Goal: Transaction & Acquisition: Download file/media

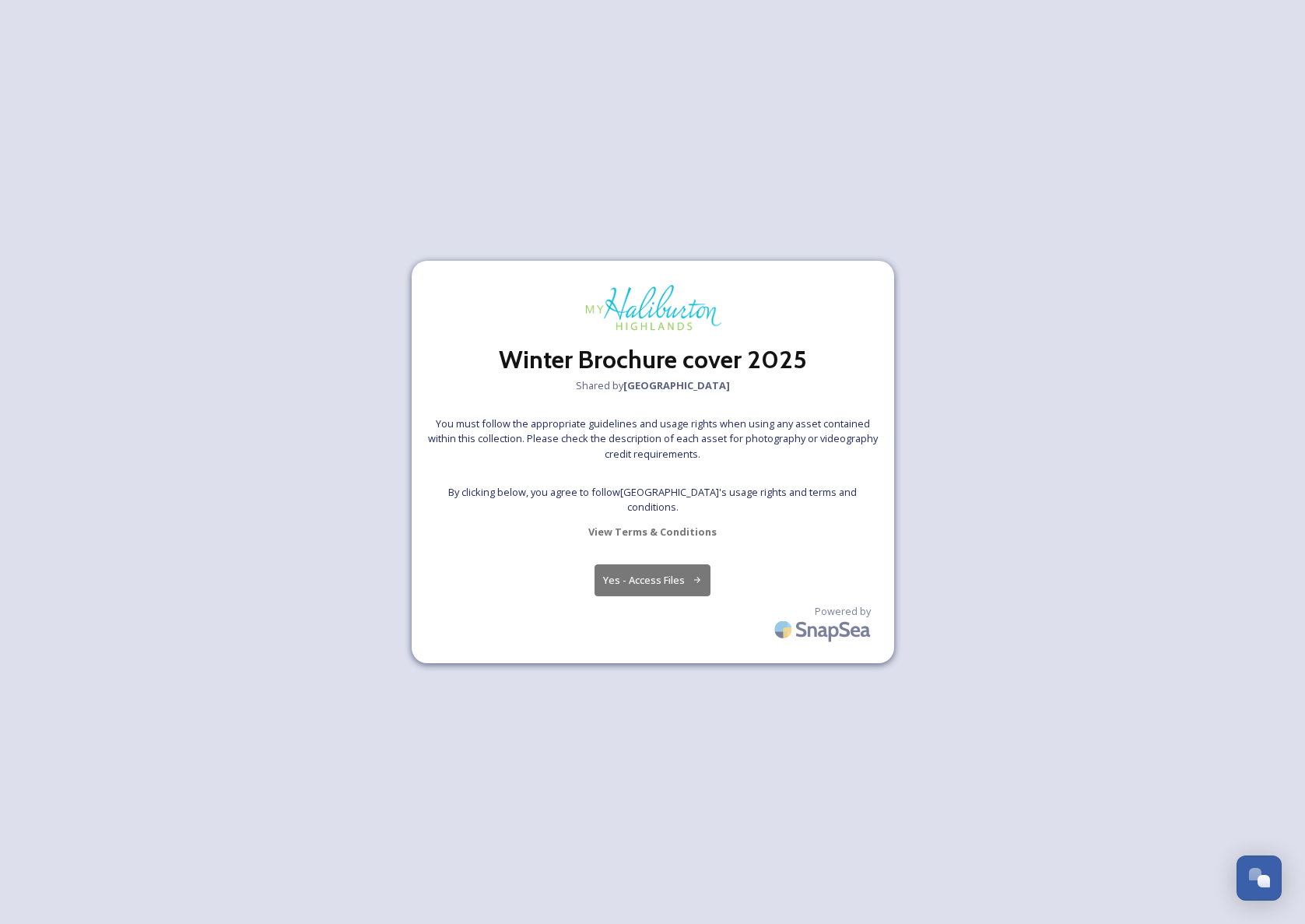
click at [652, 578] on button "Yes - Access Files" at bounding box center [652, 580] width 117 height 32
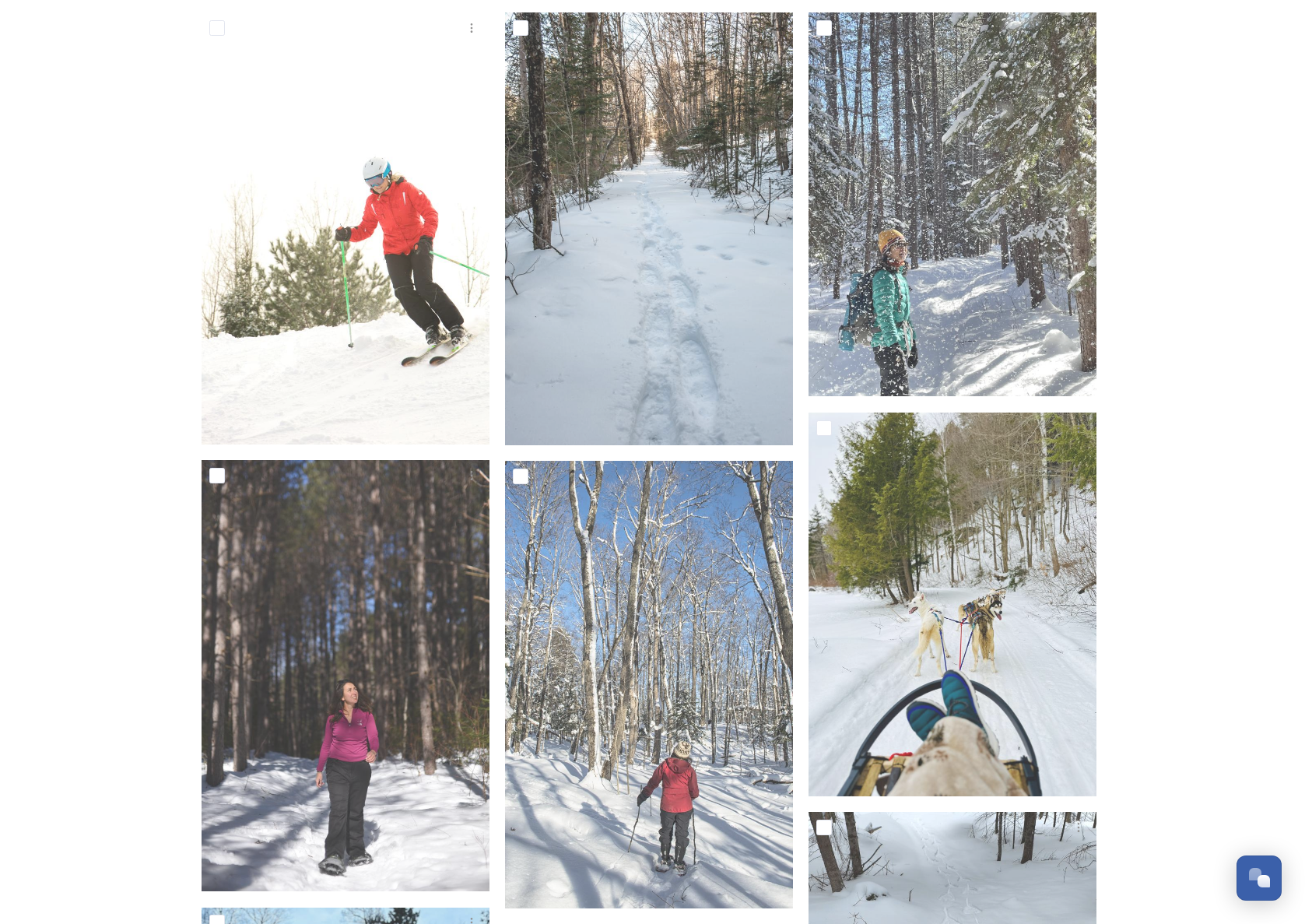
scroll to position [256, 0]
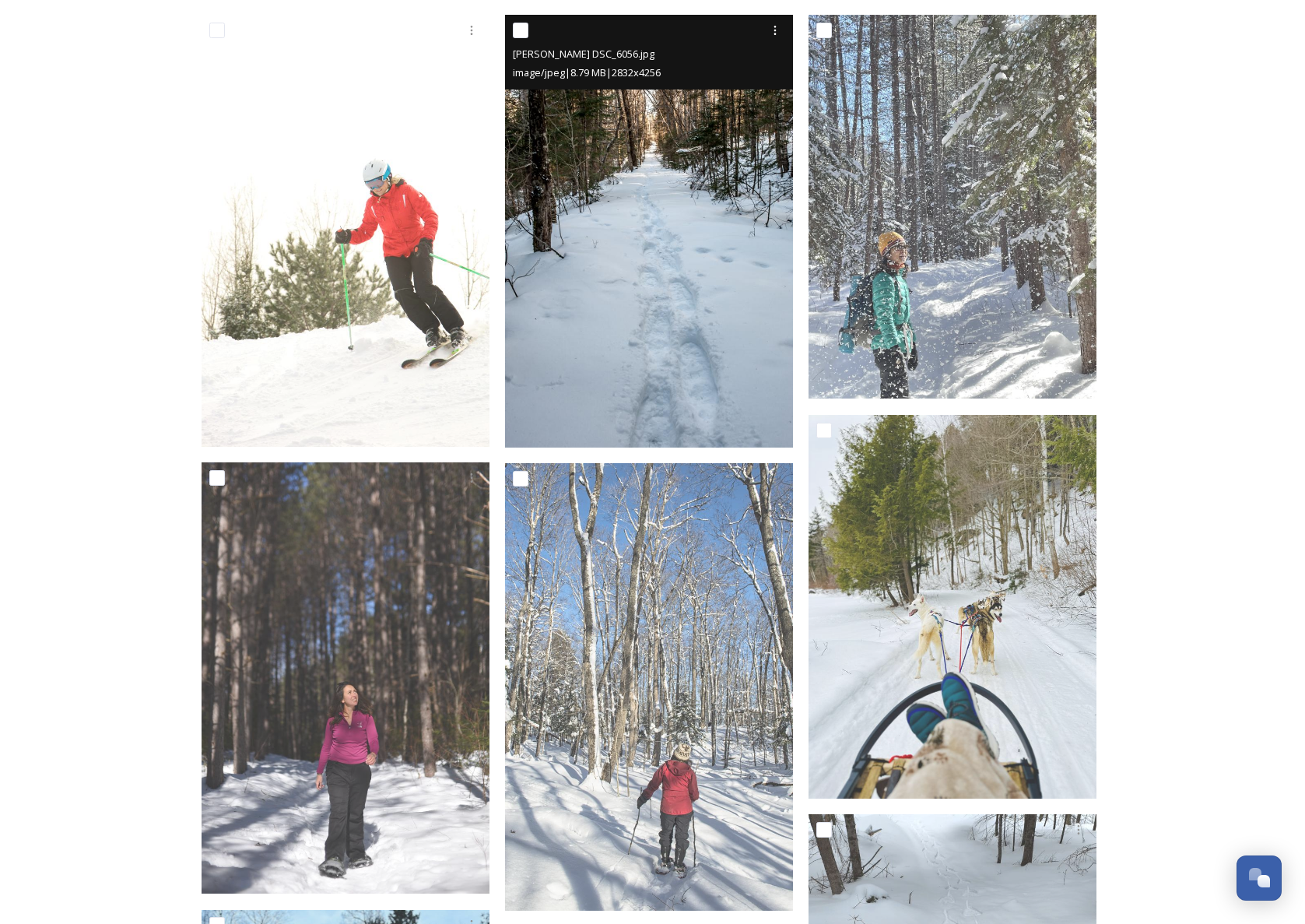
click at [630, 257] on img at bounding box center [649, 231] width 288 height 433
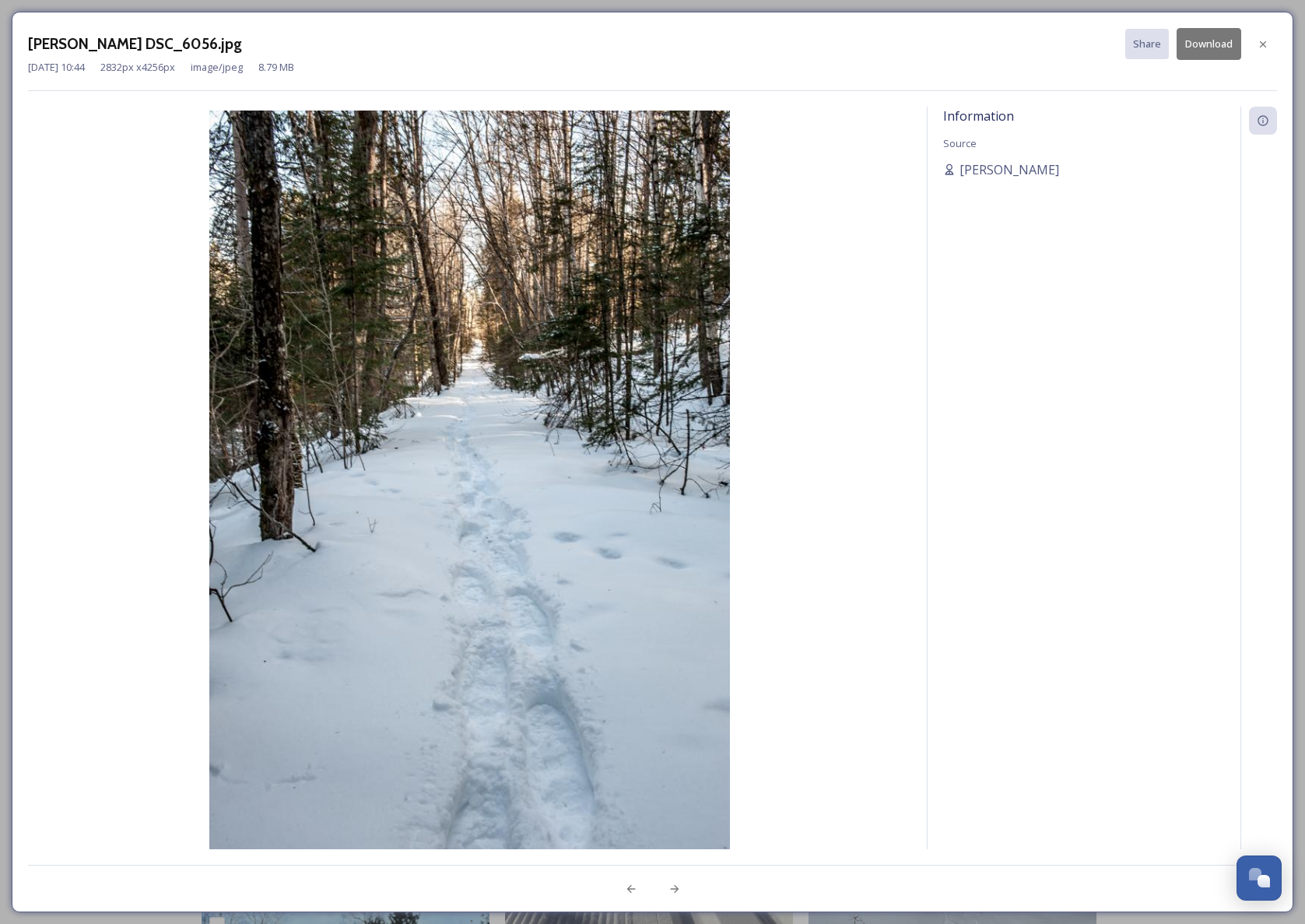
click at [1215, 43] on button "Download" at bounding box center [1209, 44] width 64 height 32
drag, startPoint x: 1264, startPoint y: 43, endPoint x: 1256, endPoint y: 44, distance: 8.1
click at [1263, 43] on icon at bounding box center [1263, 44] width 12 height 12
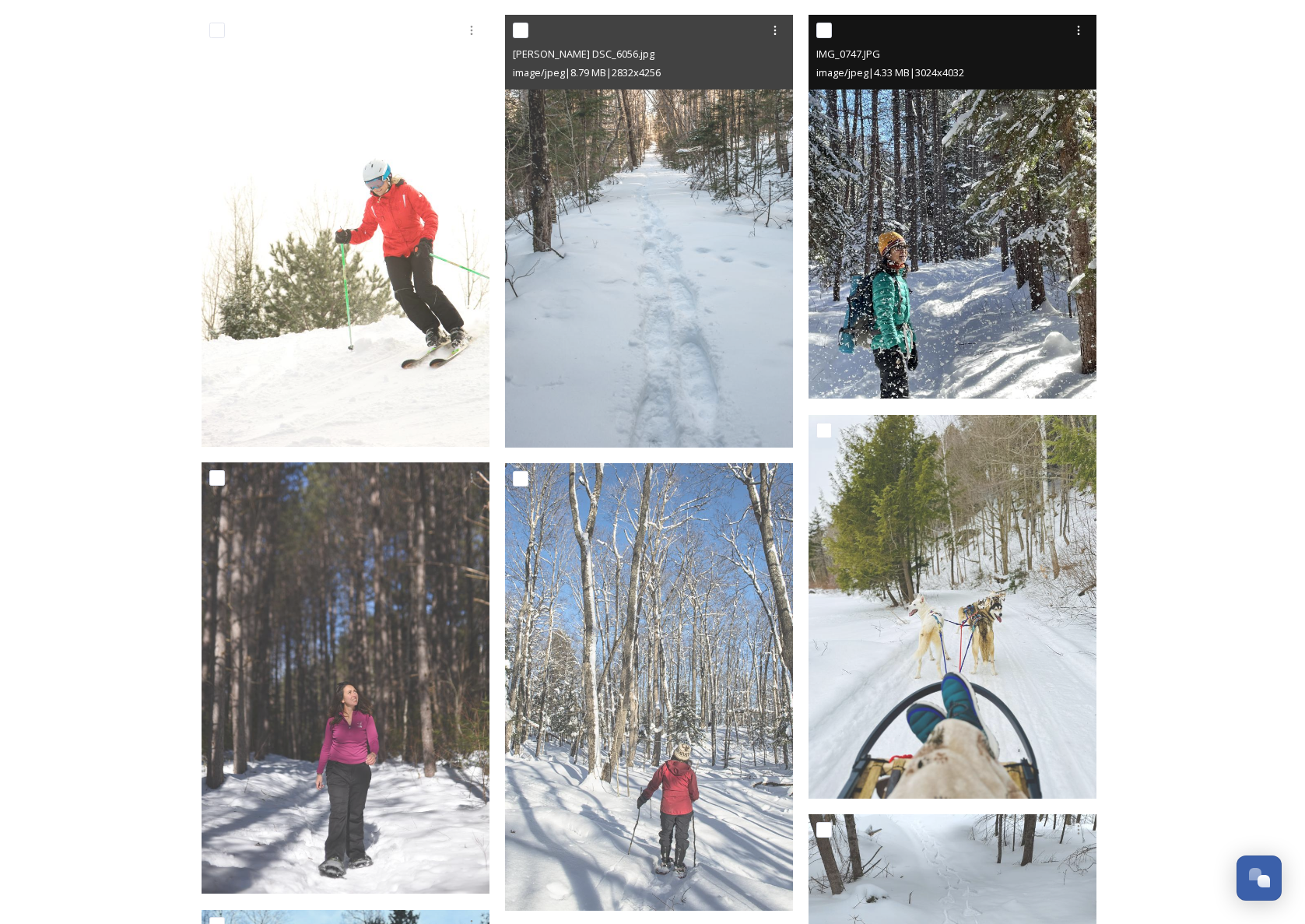
click at [1015, 153] on img at bounding box center [952, 207] width 288 height 383
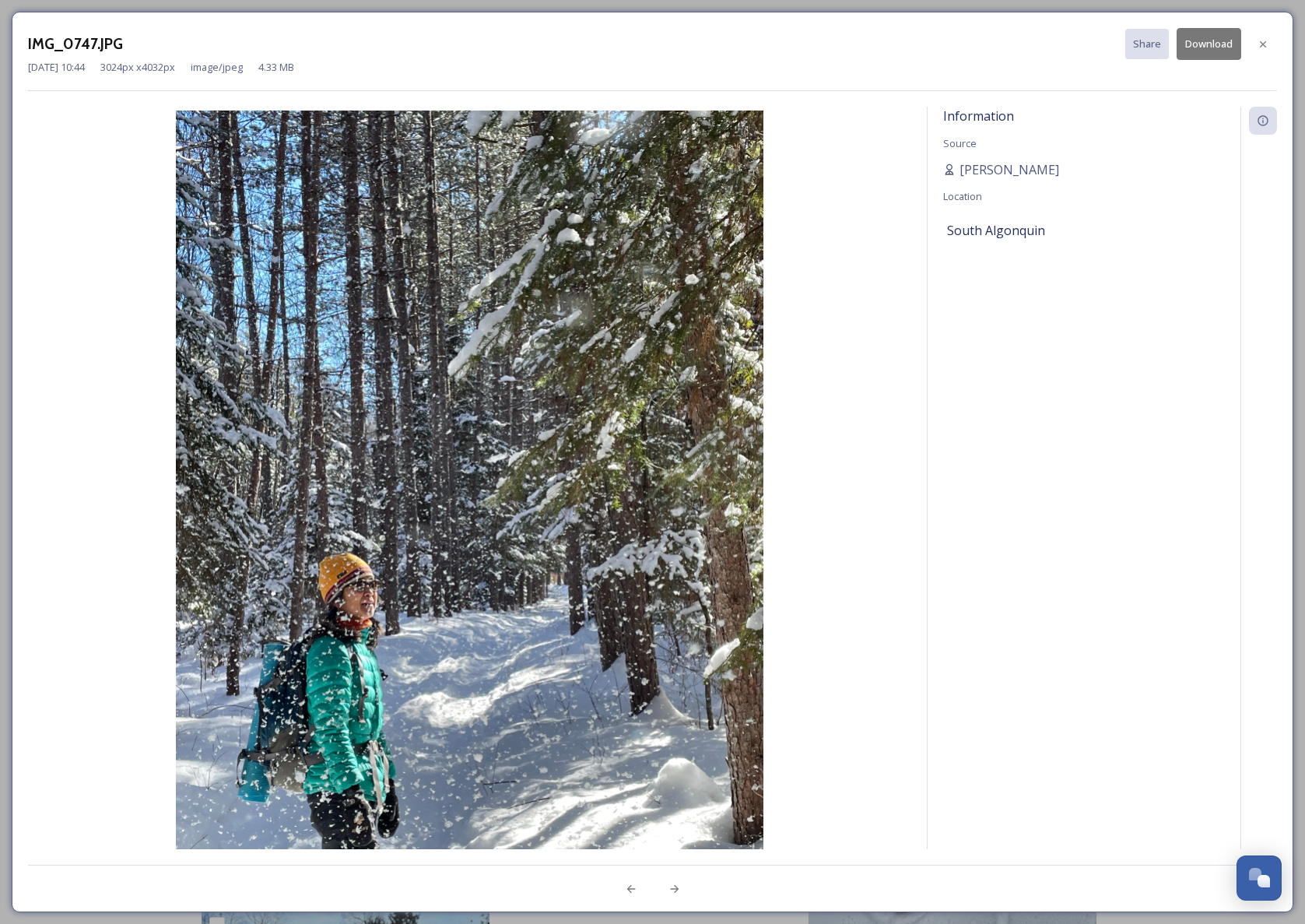
click at [1218, 44] on button "Download" at bounding box center [1209, 44] width 64 height 32
click at [1267, 40] on icon at bounding box center [1263, 44] width 12 height 12
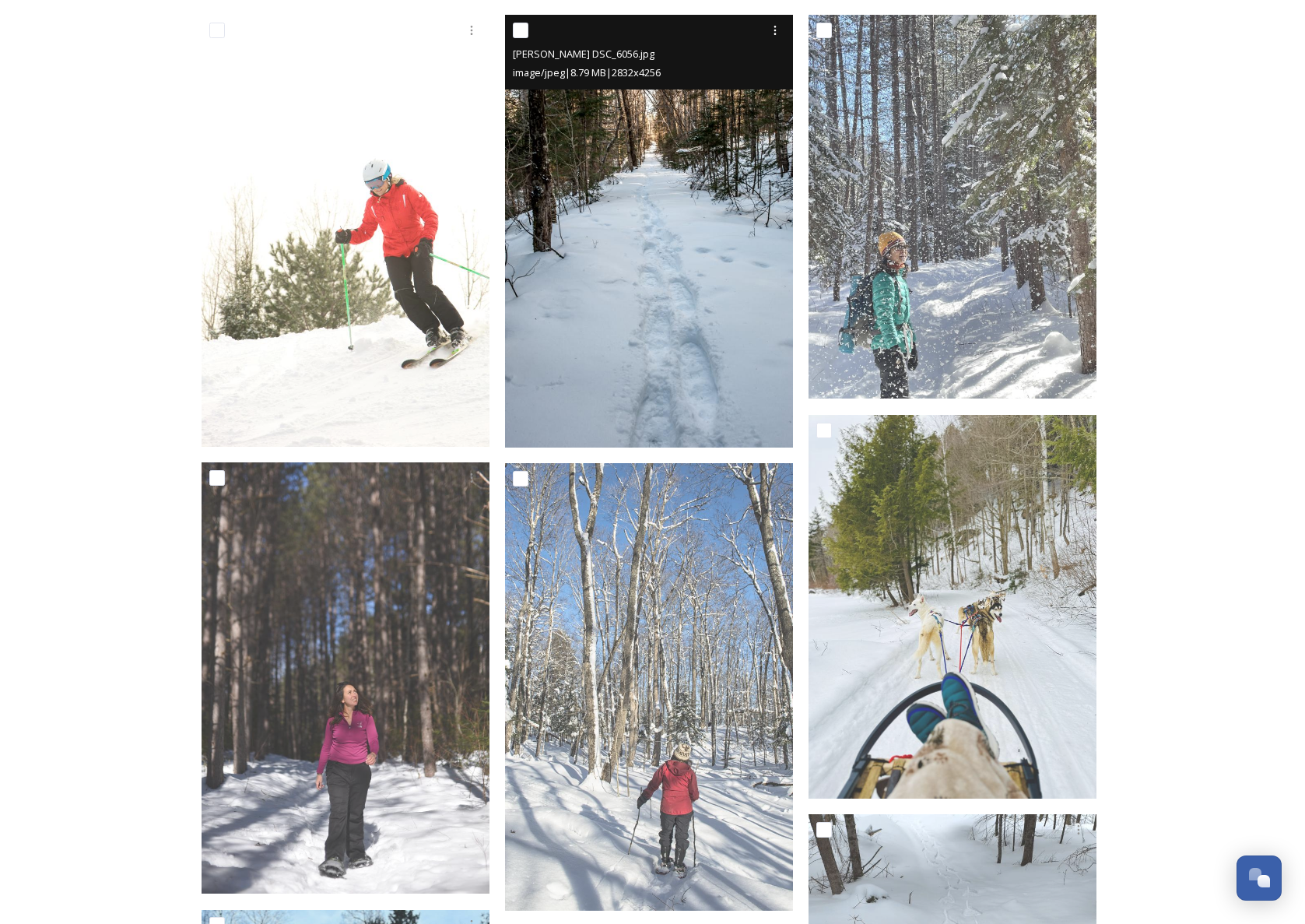
click at [682, 253] on img at bounding box center [649, 231] width 288 height 433
